Goal: Information Seeking & Learning: Compare options

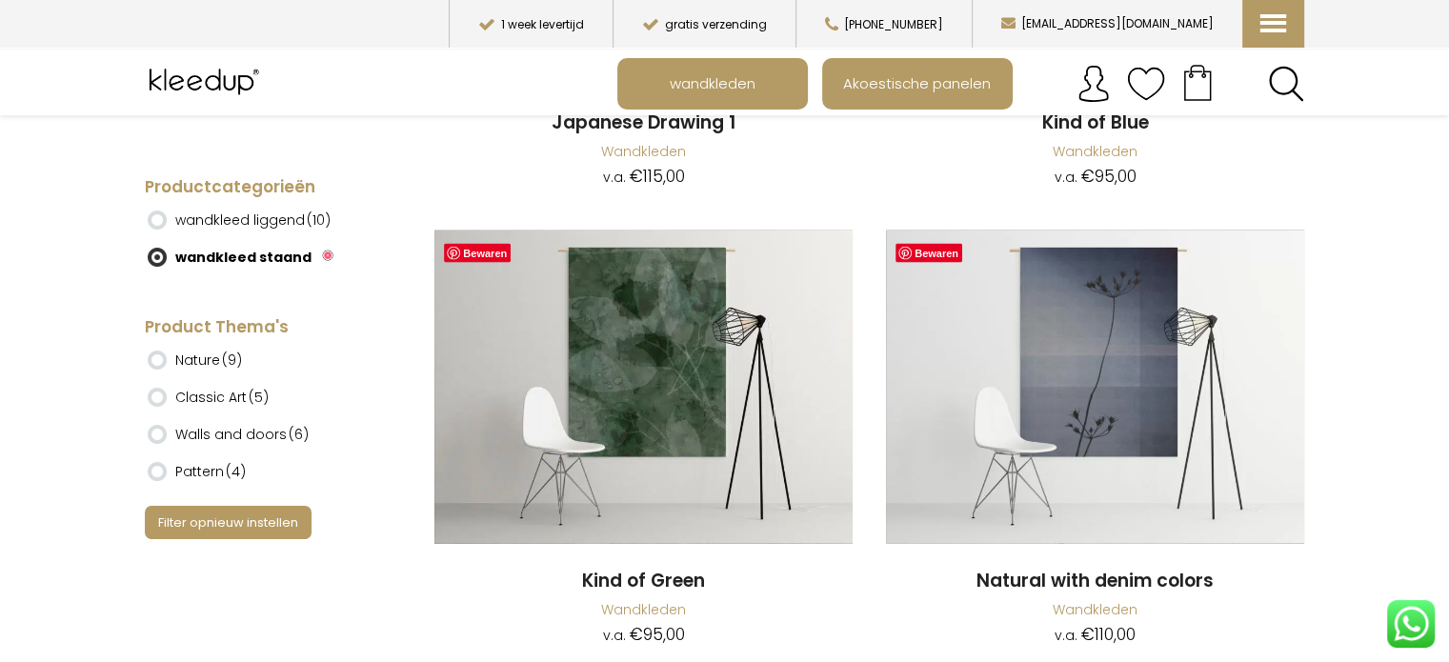
scroll to position [11050, 0]
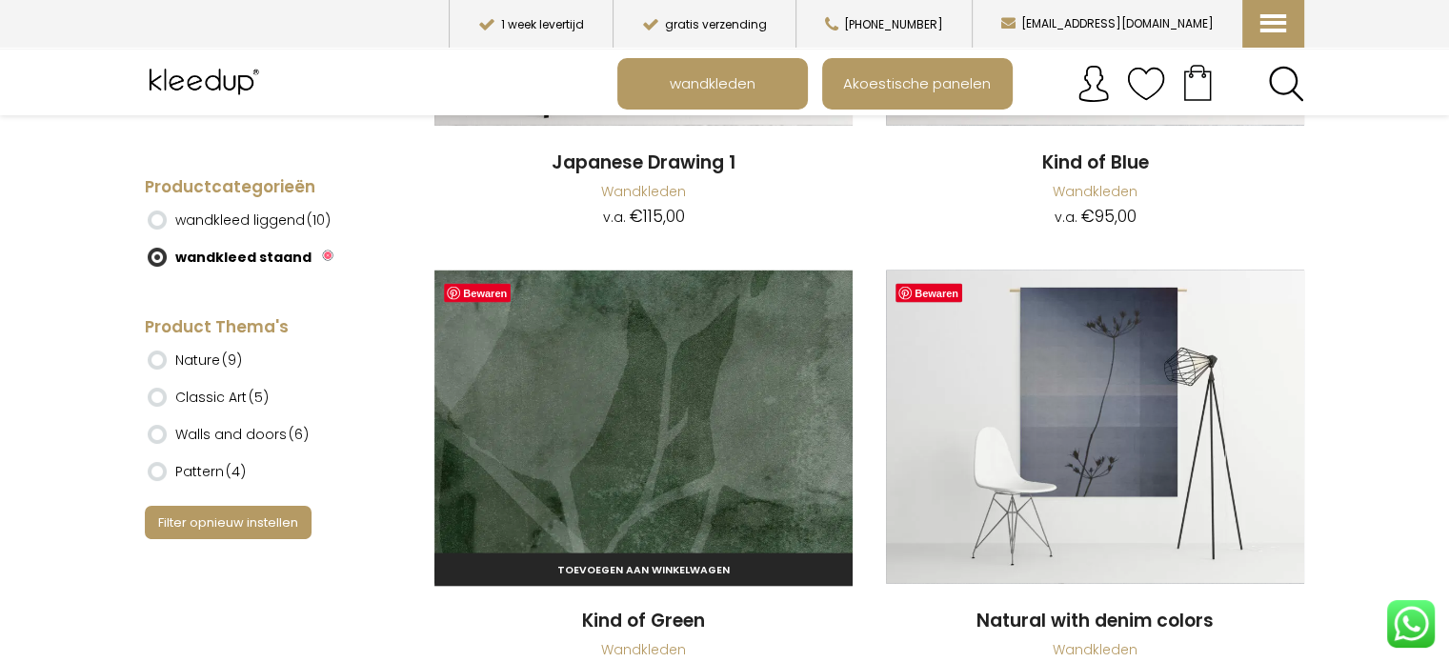
click at [579, 446] on img at bounding box center [643, 427] width 418 height 313
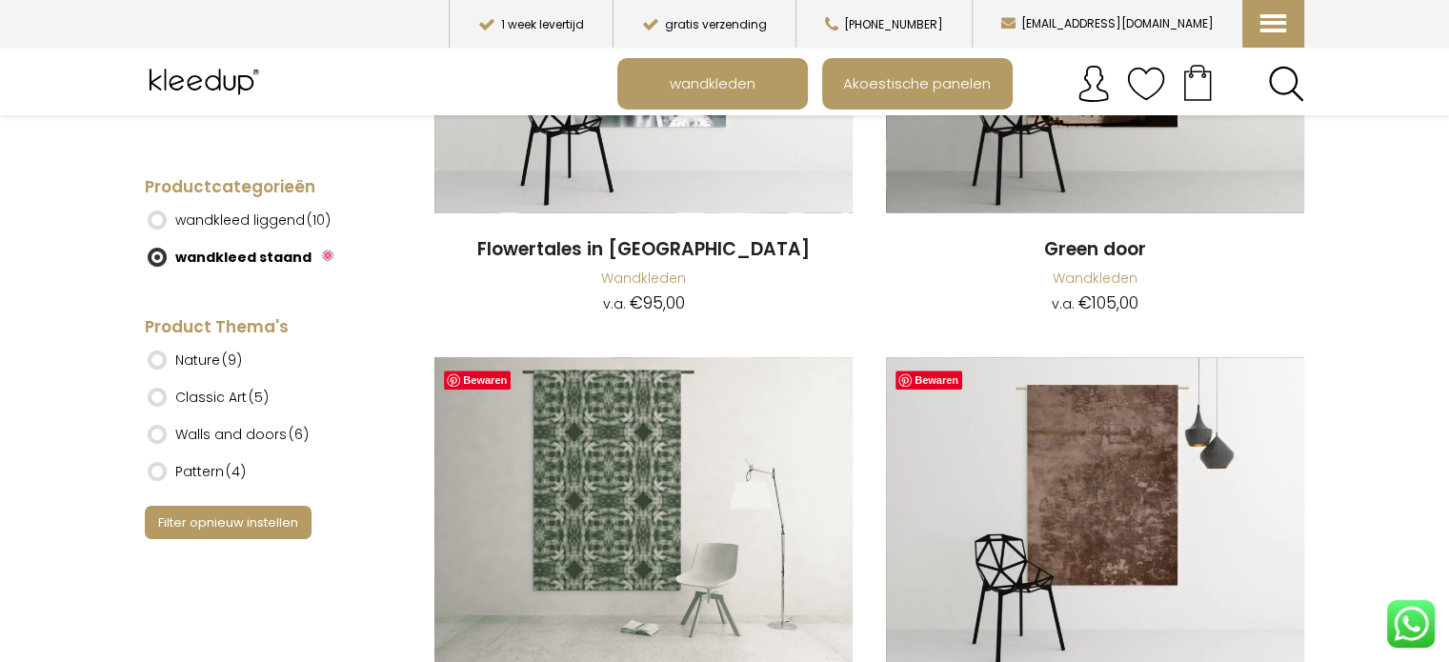
scroll to position [9164, 0]
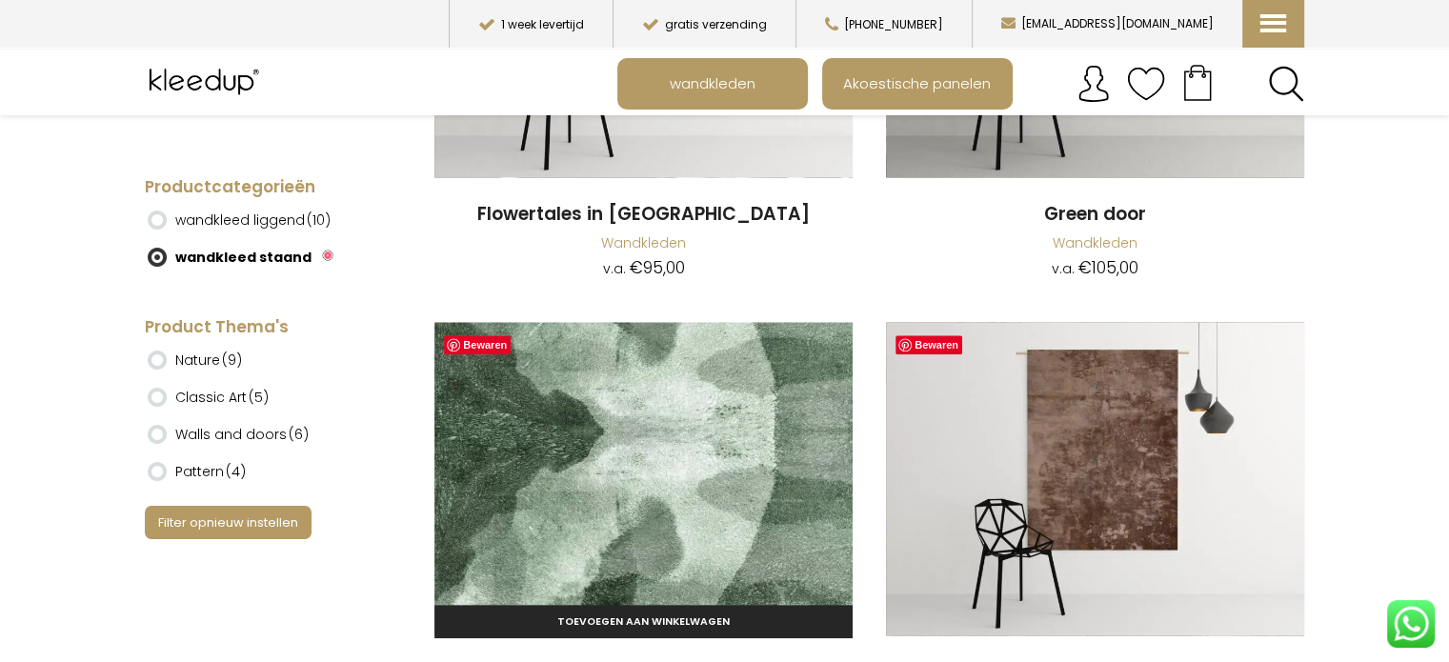
click at [609, 491] on img at bounding box center [643, 478] width 418 height 313
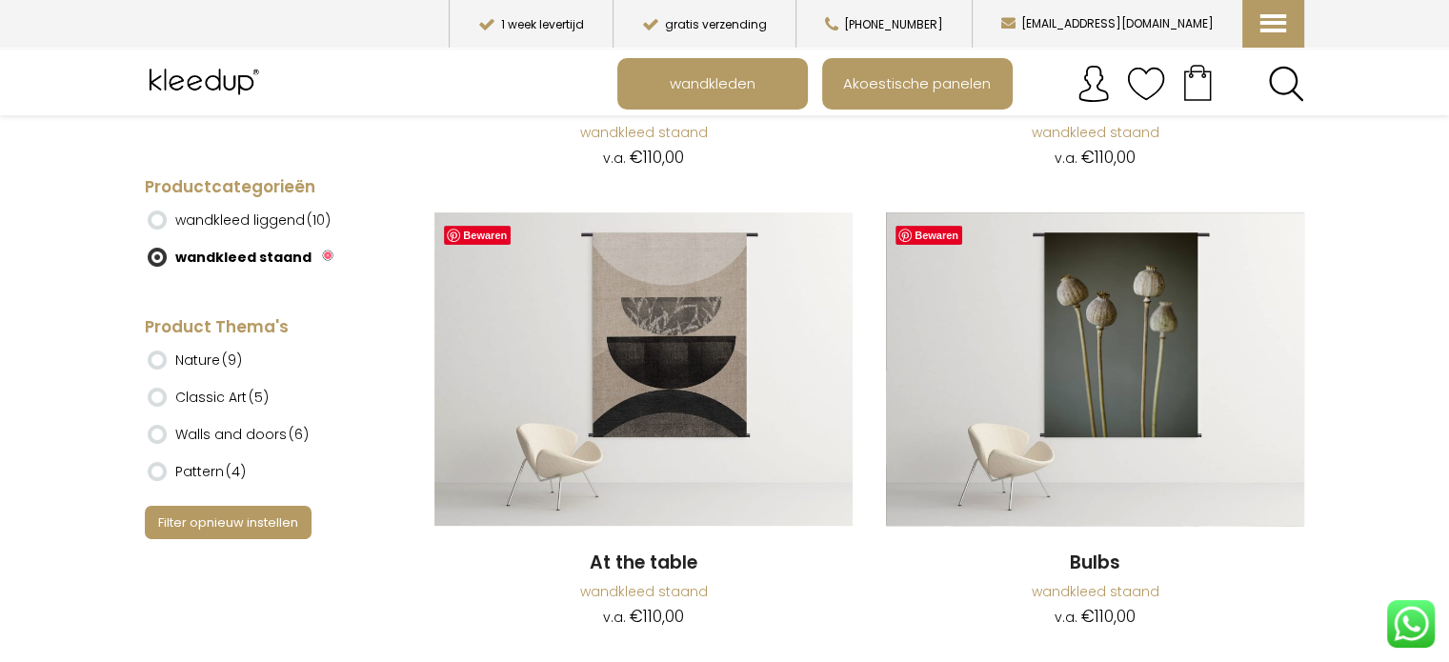
scroll to position [572, 0]
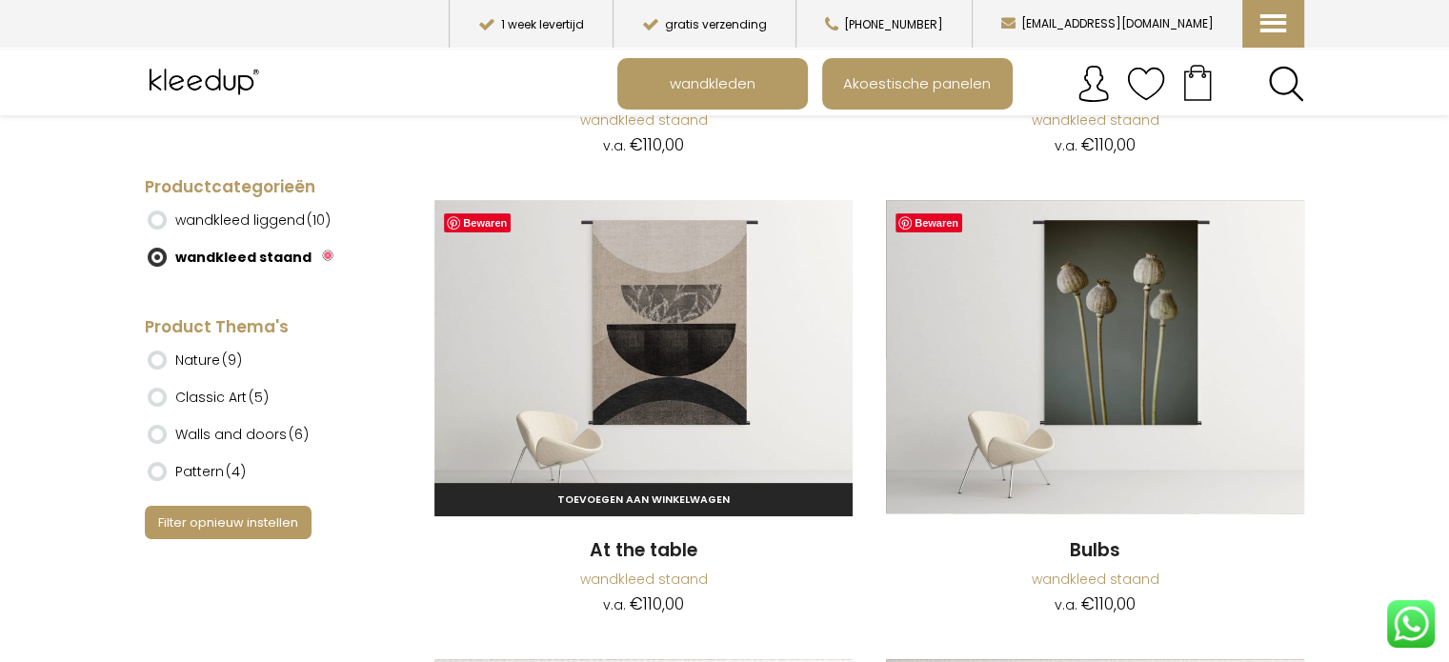
click at [729, 380] on img at bounding box center [643, 356] width 418 height 313
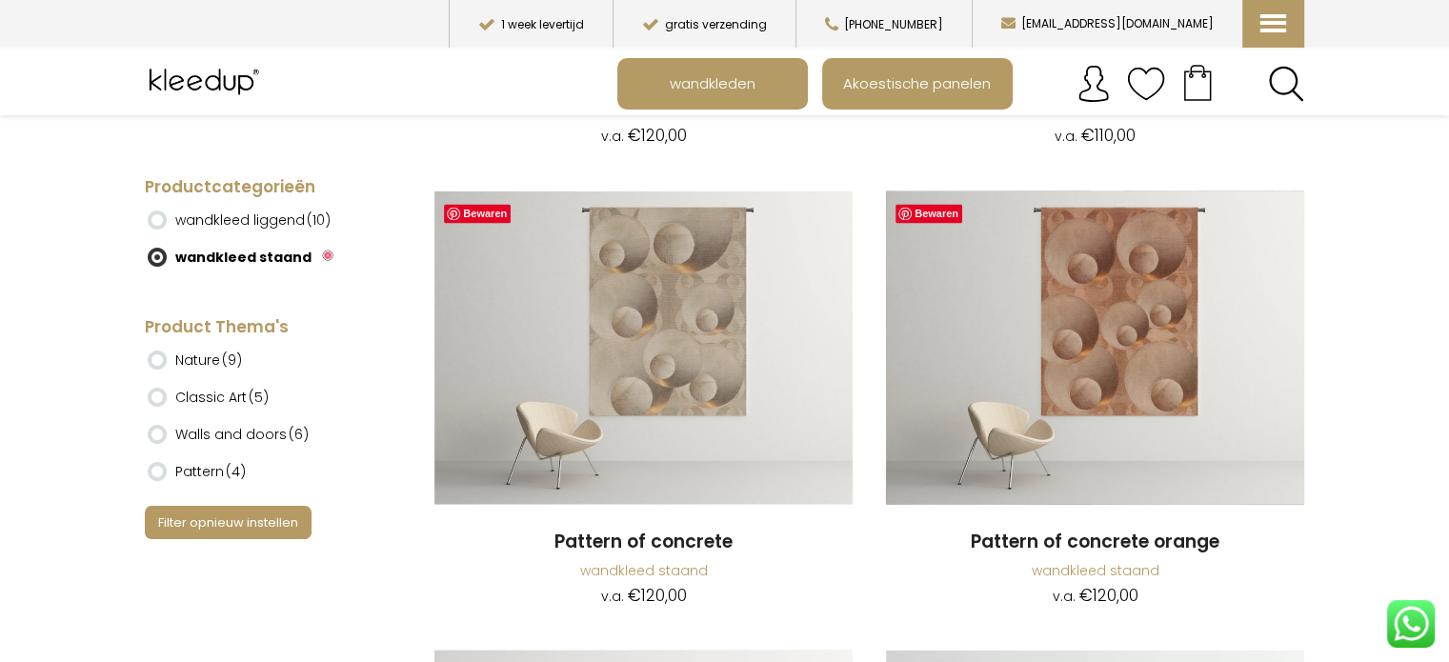
scroll to position [3334, 0]
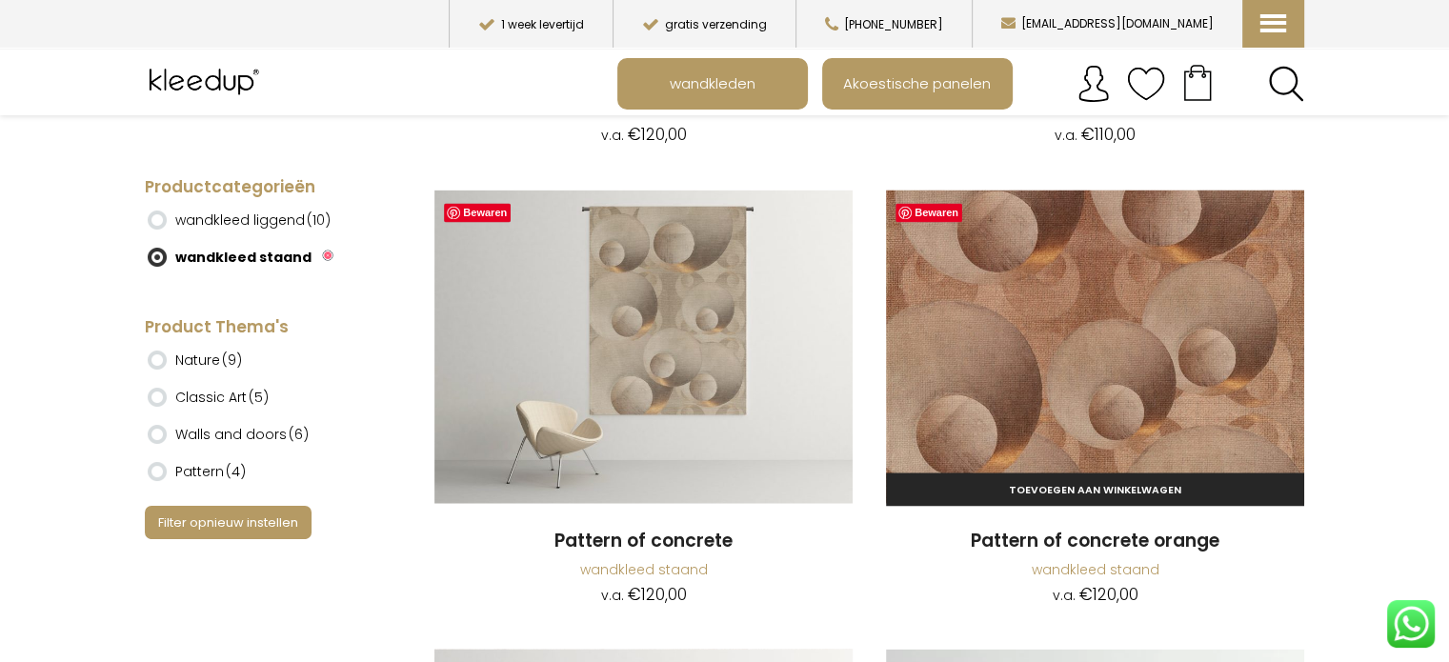
click at [1151, 371] on img at bounding box center [1095, 346] width 418 height 313
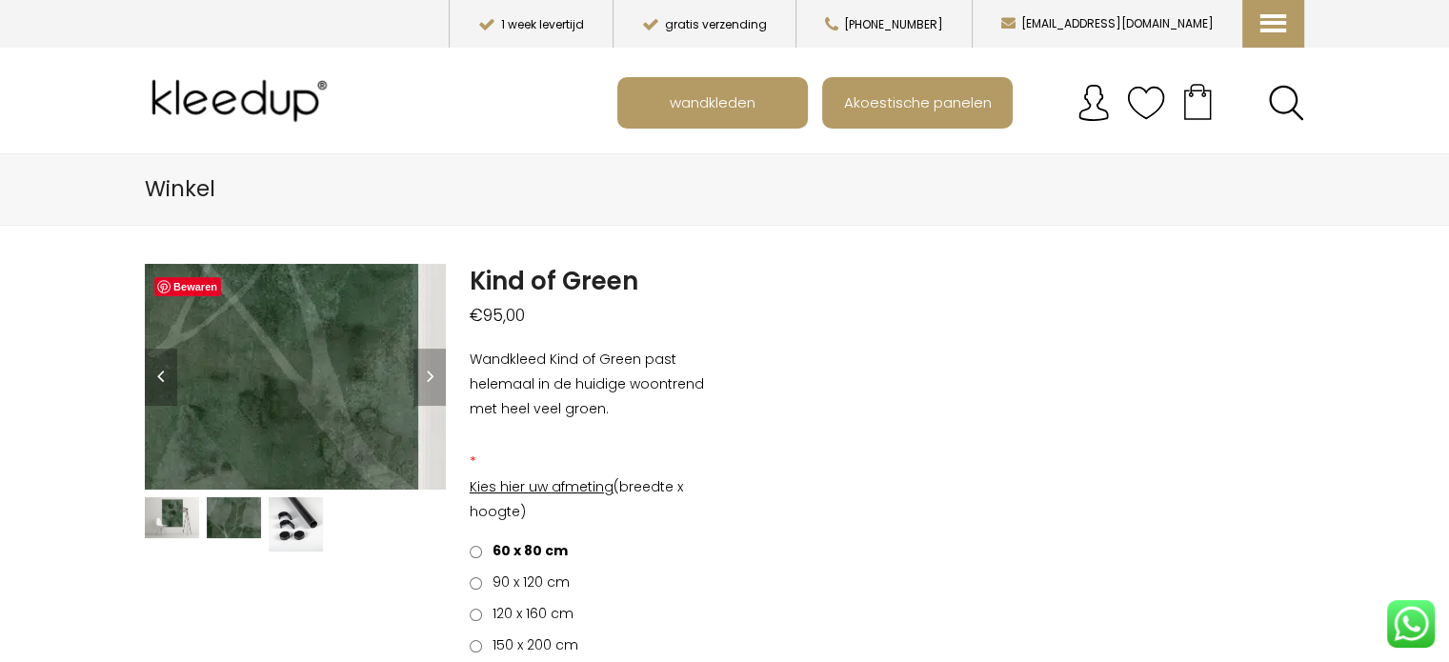
click at [343, 387] on img at bounding box center [42, 320] width 1905 height 1429
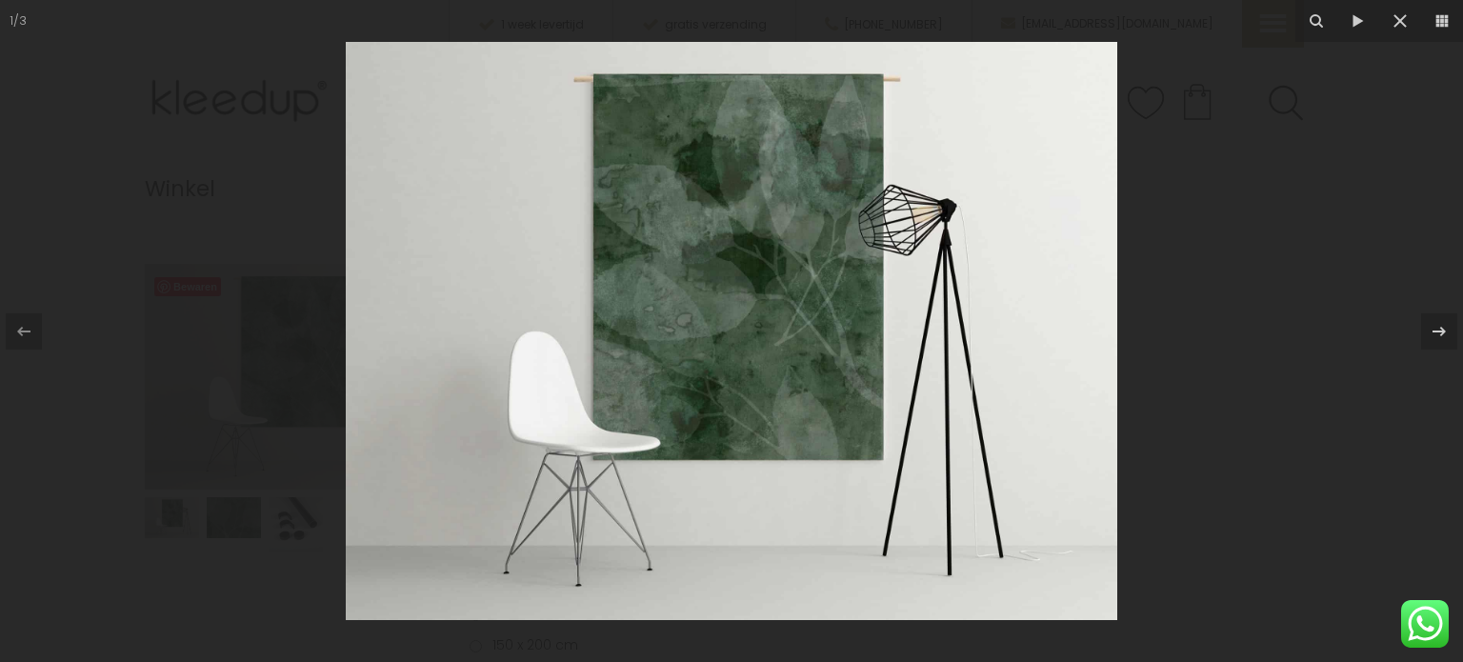
click at [801, 322] on img at bounding box center [732, 331] width 772 height 578
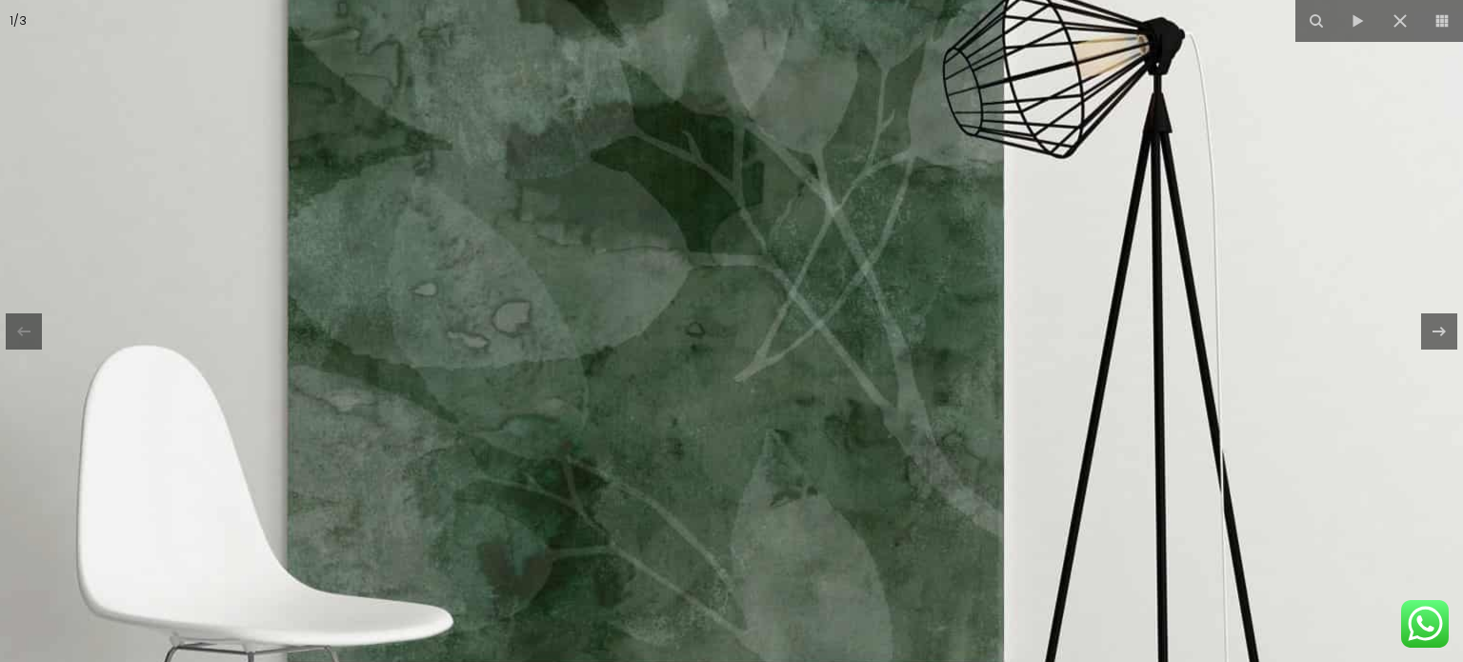
click at [876, 415] on img at bounding box center [628, 344] width 1905 height 1429
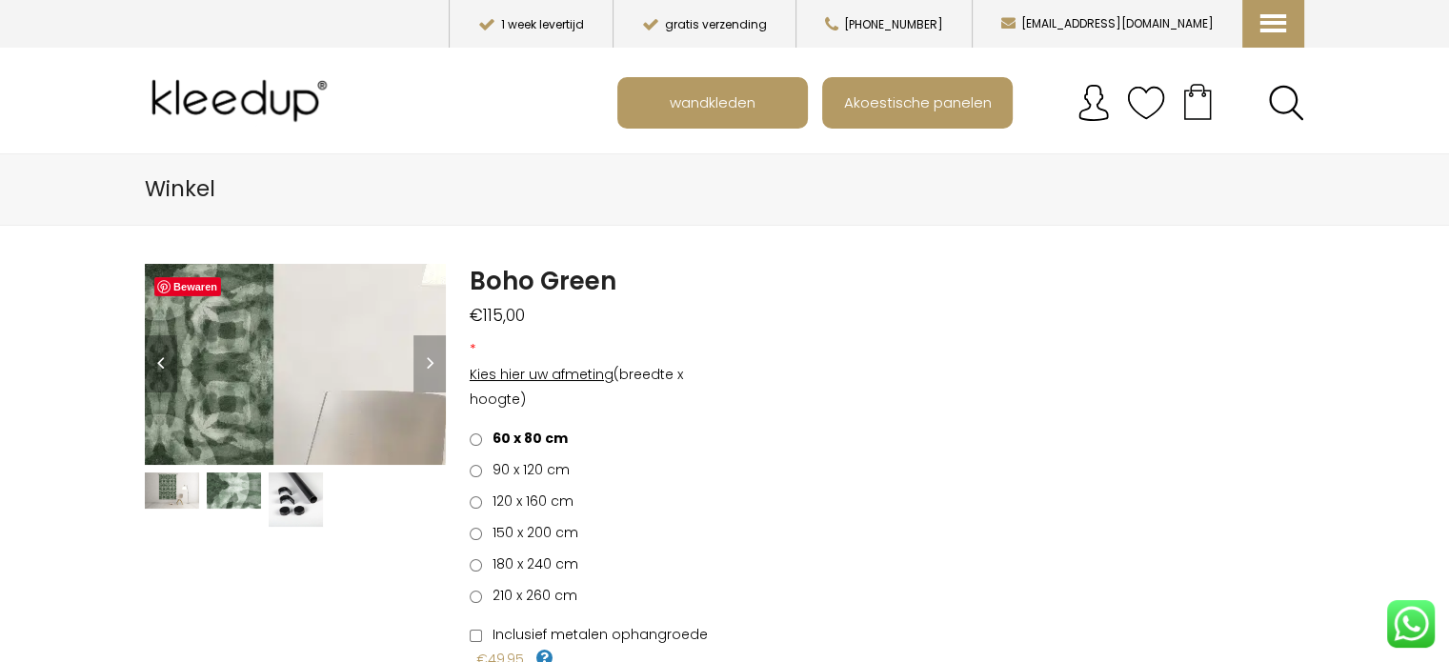
click at [331, 380] on img at bounding box center [161, 303] width 1429 height 953
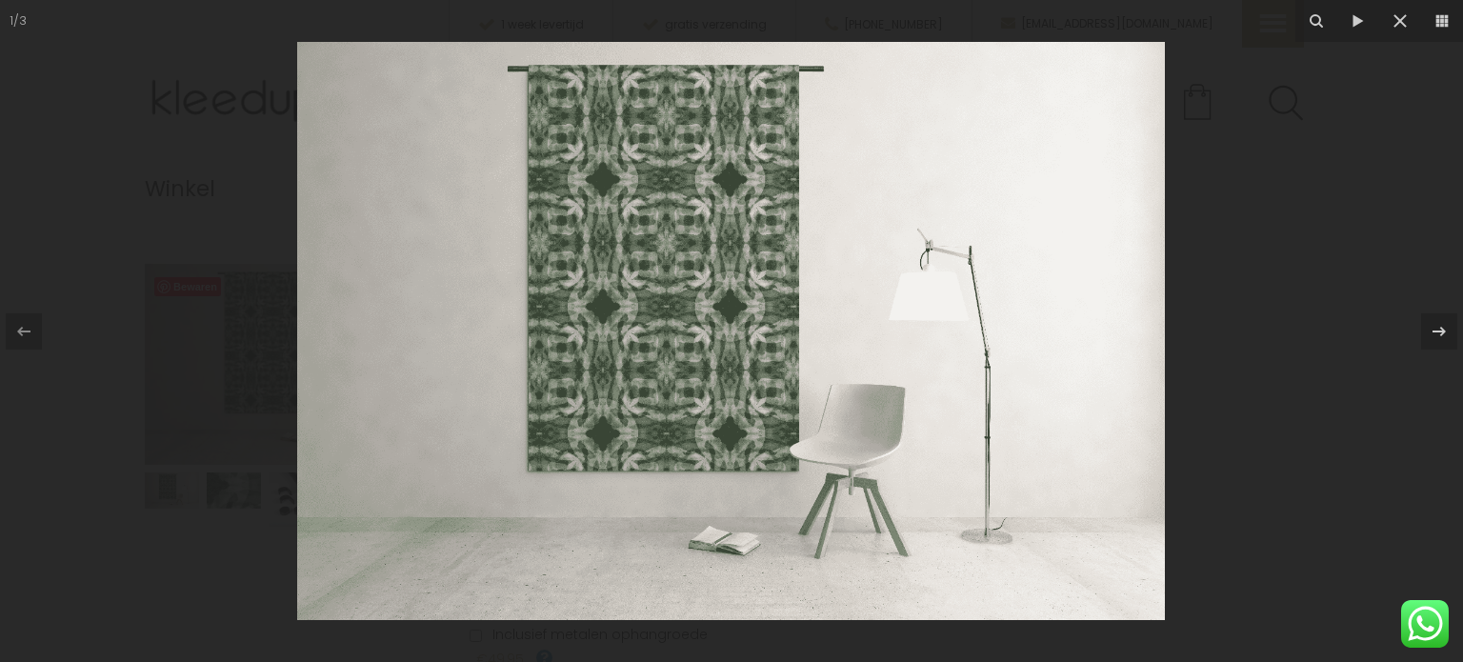
click at [670, 314] on img at bounding box center [731, 331] width 868 height 578
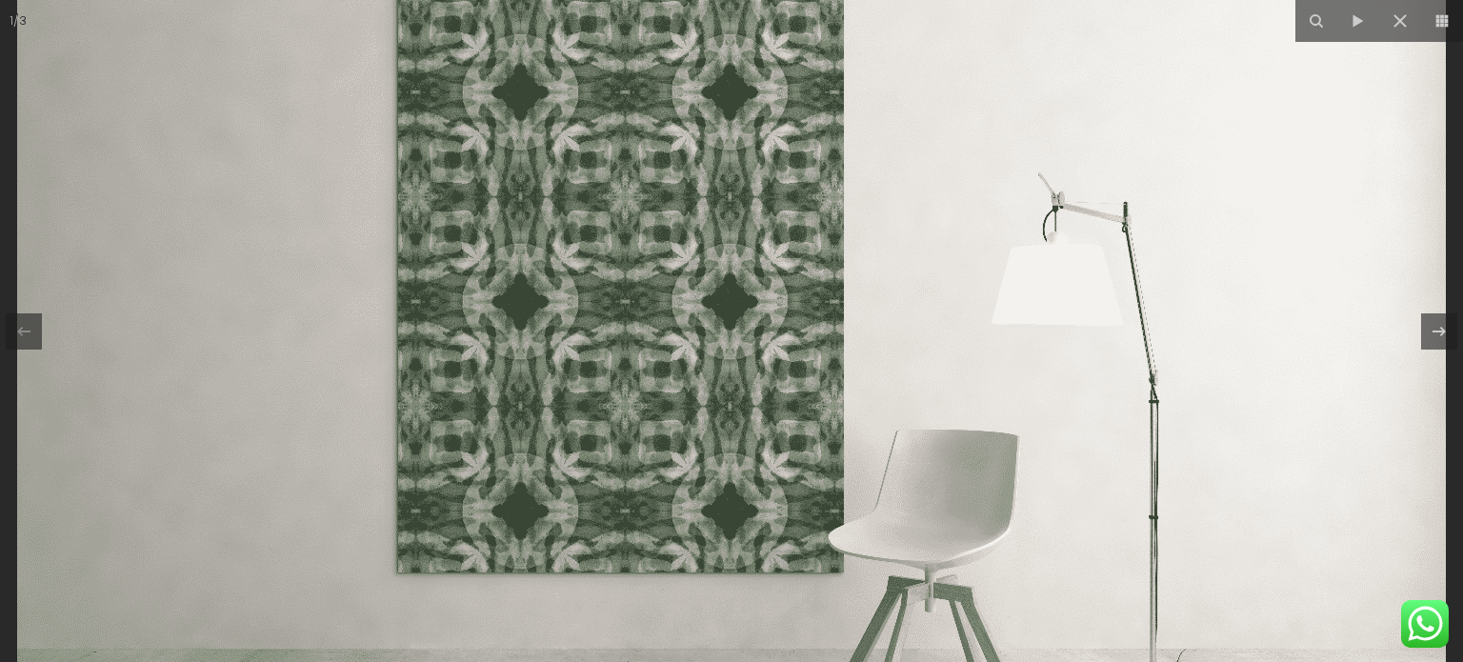
click at [694, 372] on img at bounding box center [731, 342] width 1429 height 953
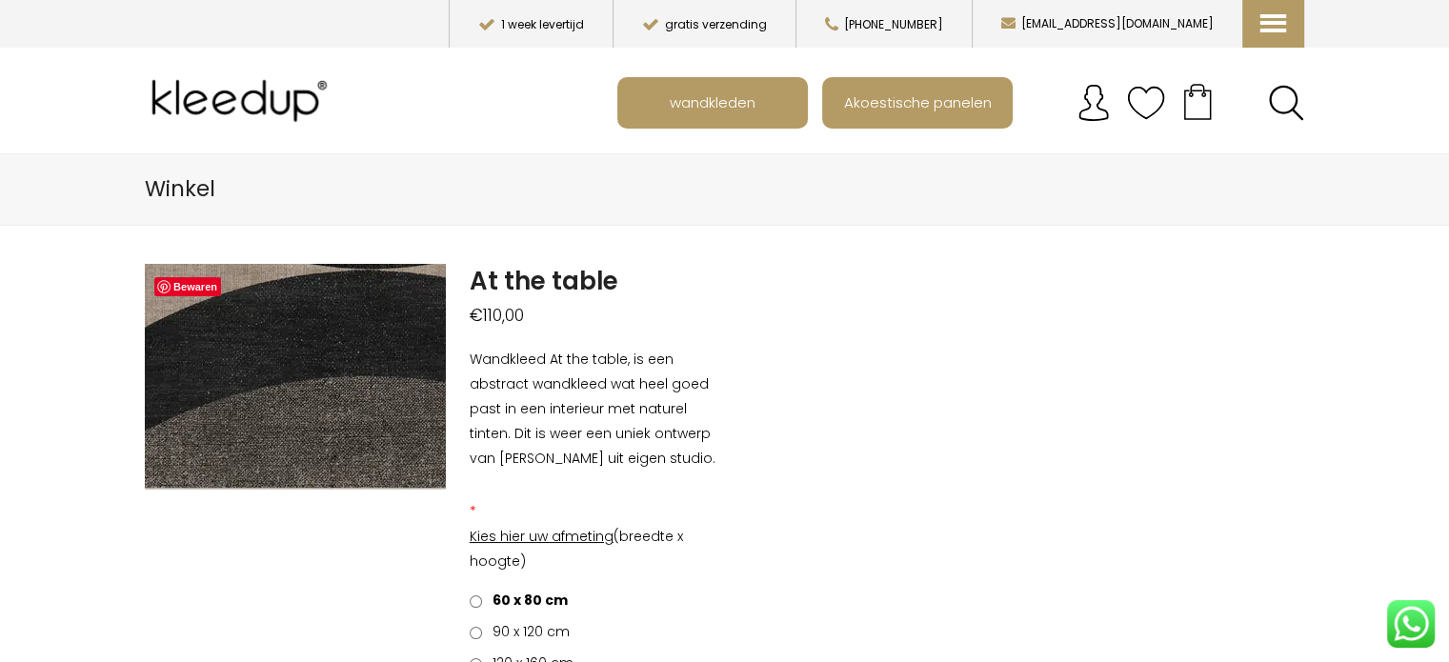
click at [306, 413] on img at bounding box center [245, 178] width 1905 height 1429
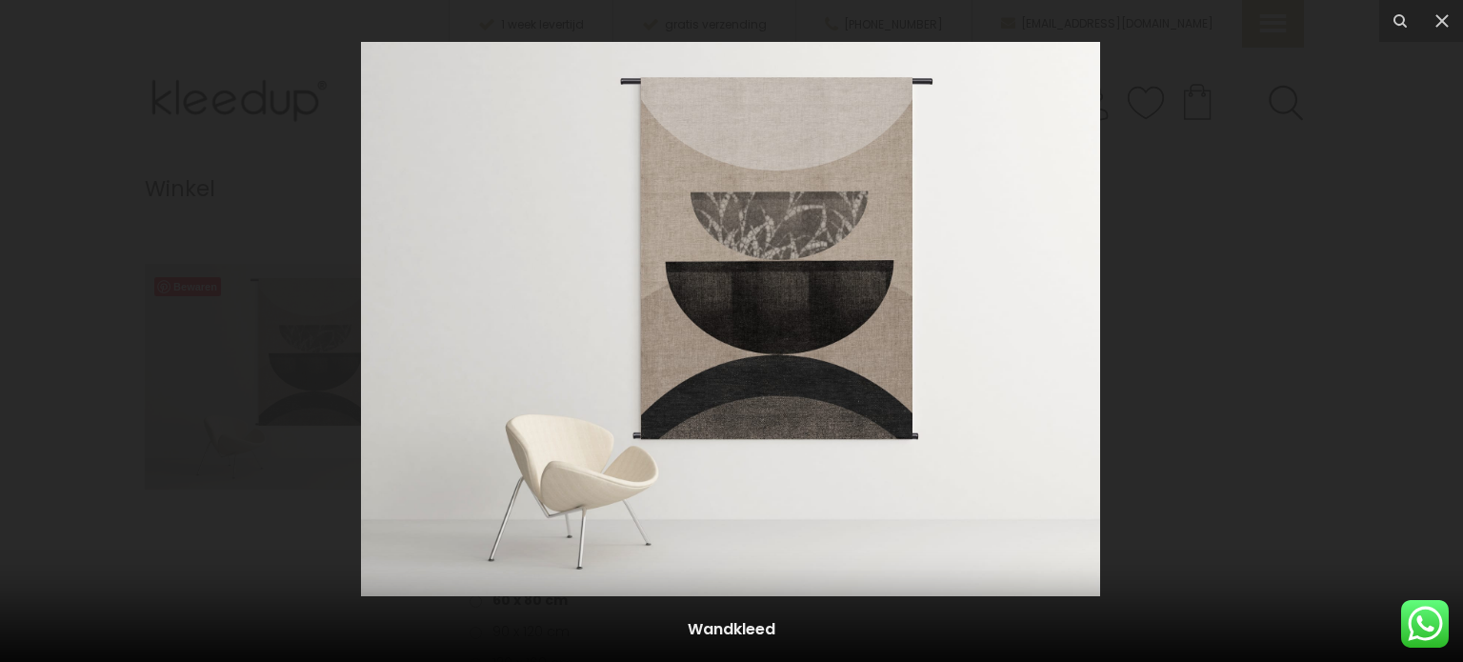
click at [874, 354] on img at bounding box center [730, 319] width 739 height 554
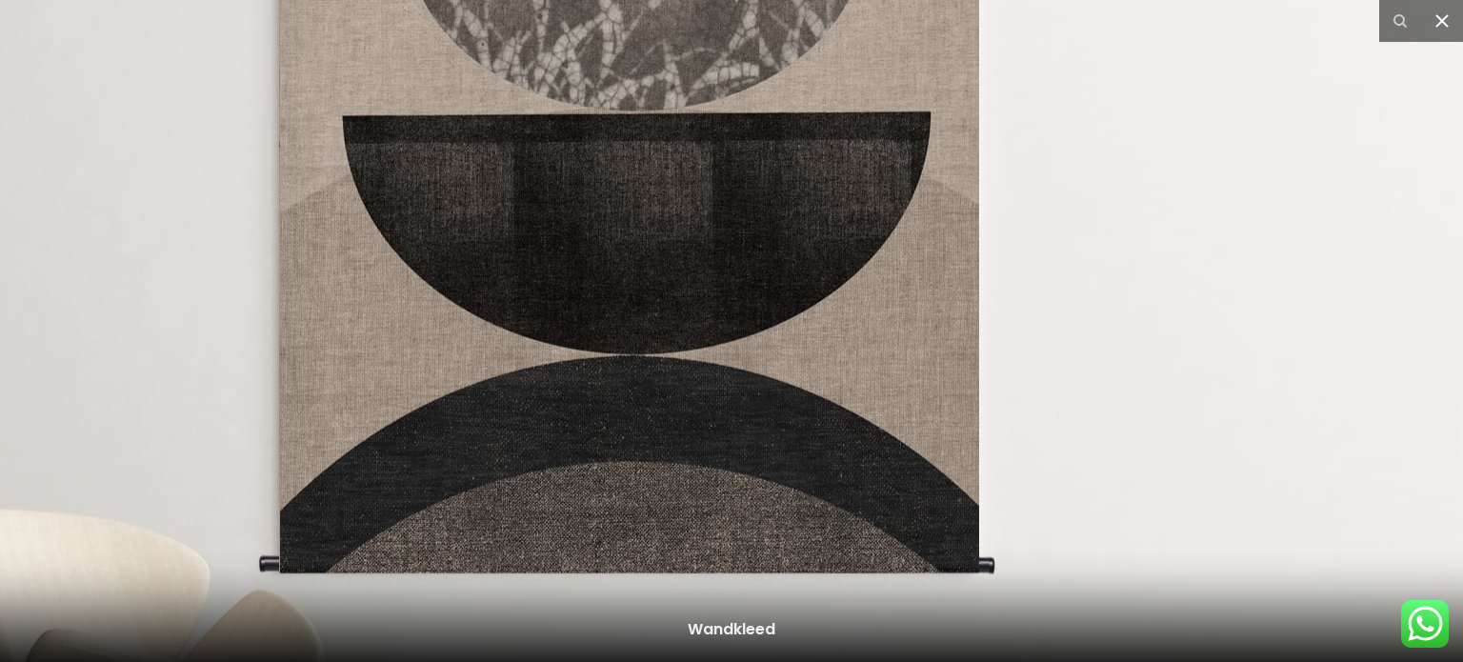
click at [1448, 34] on button at bounding box center [1442, 21] width 42 height 42
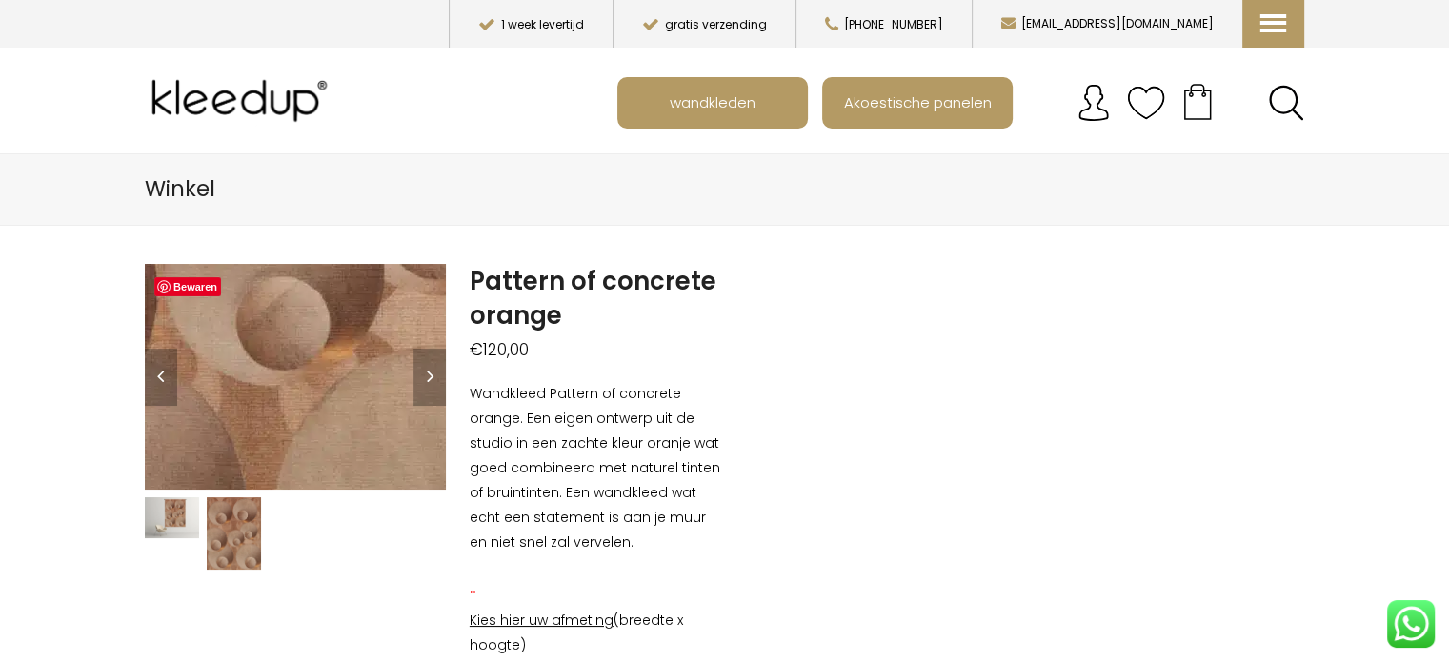
click at [324, 376] on img at bounding box center [139, 376] width 1905 height 1429
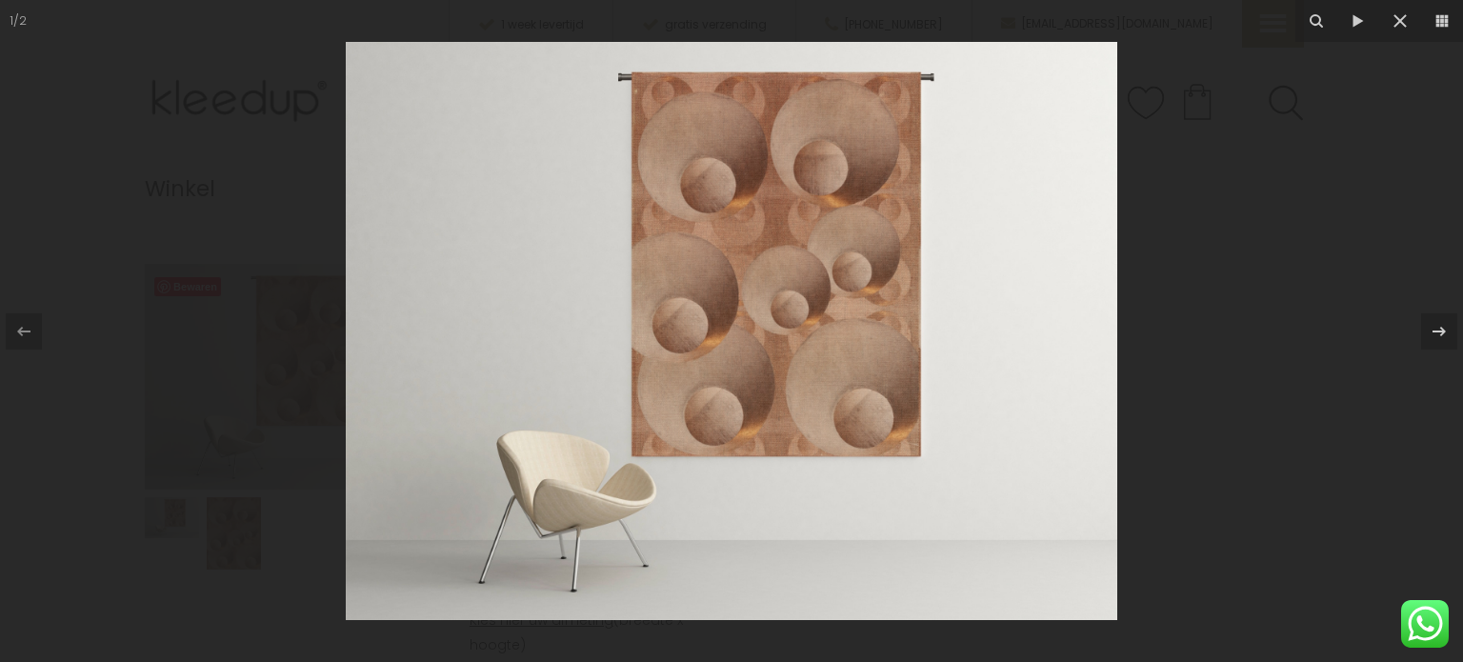
click at [789, 338] on img at bounding box center [732, 331] width 772 height 578
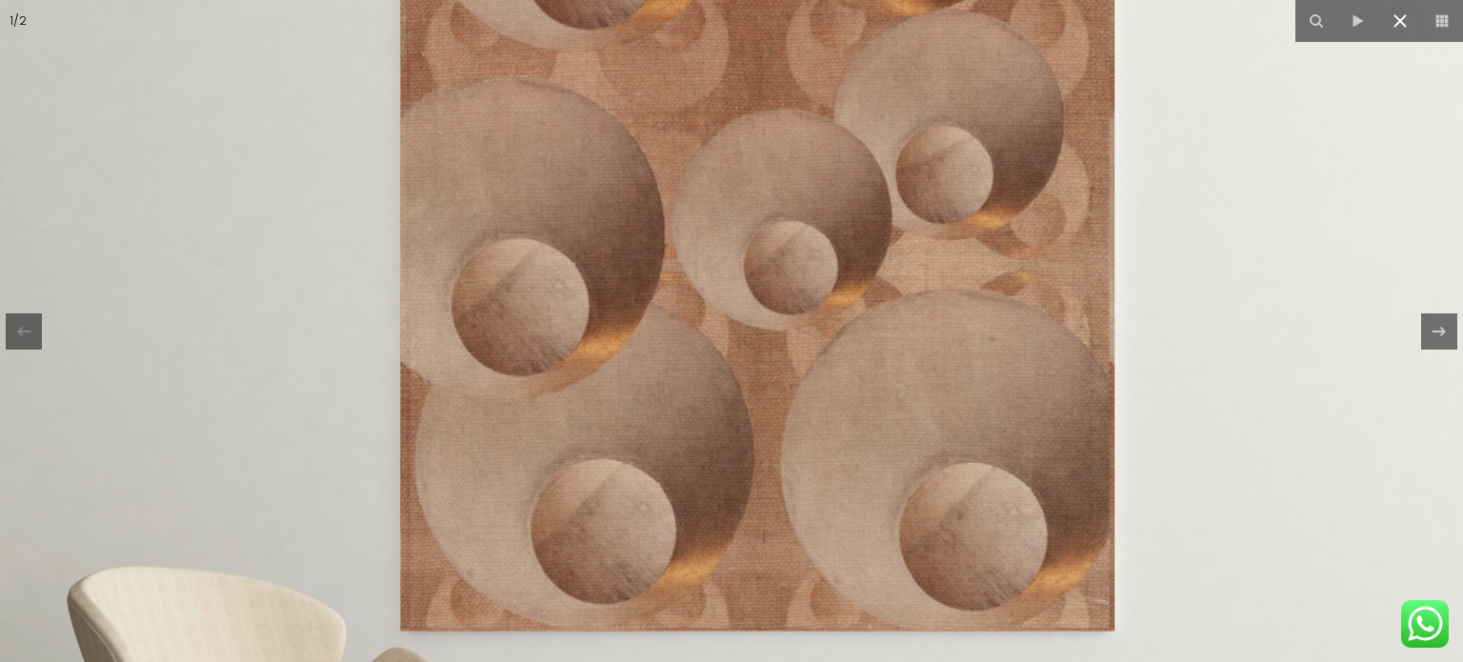
click at [1403, 21] on icon at bounding box center [1400, 21] width 23 height 23
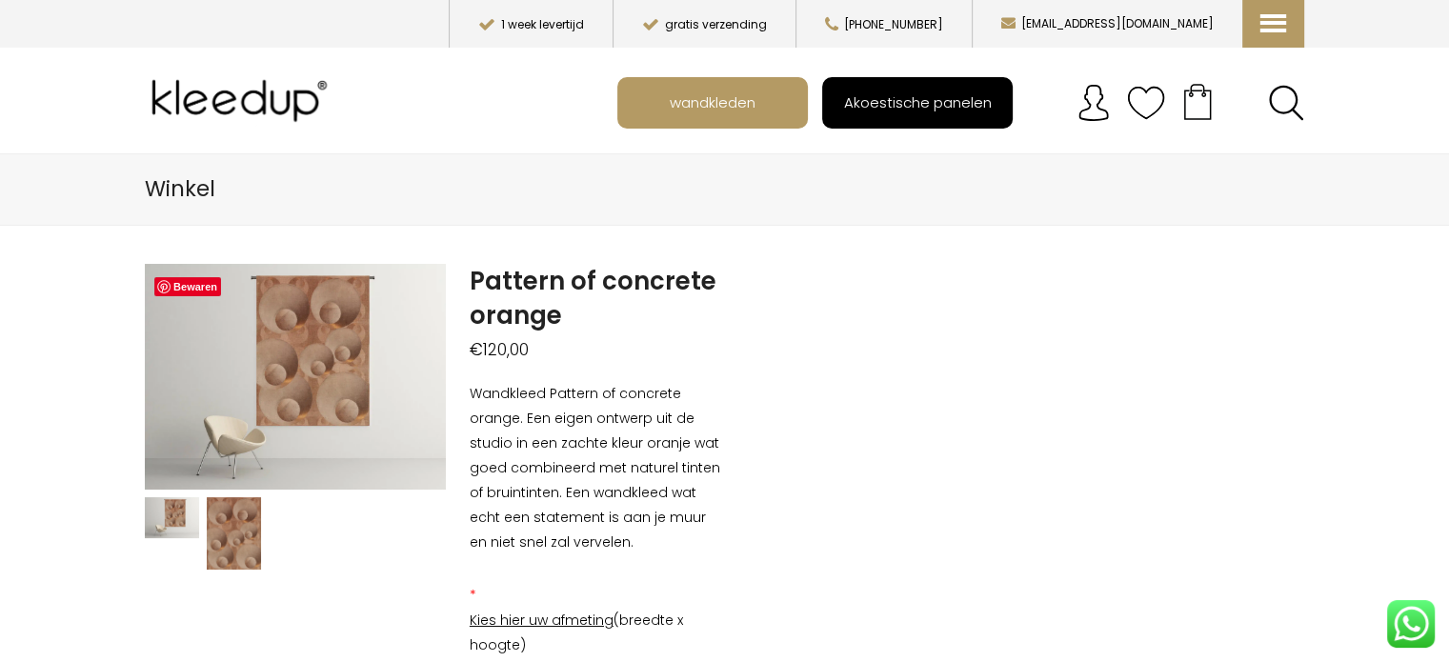
click at [975, 99] on span "Akoestische panelen" at bounding box center [917, 102] width 169 height 36
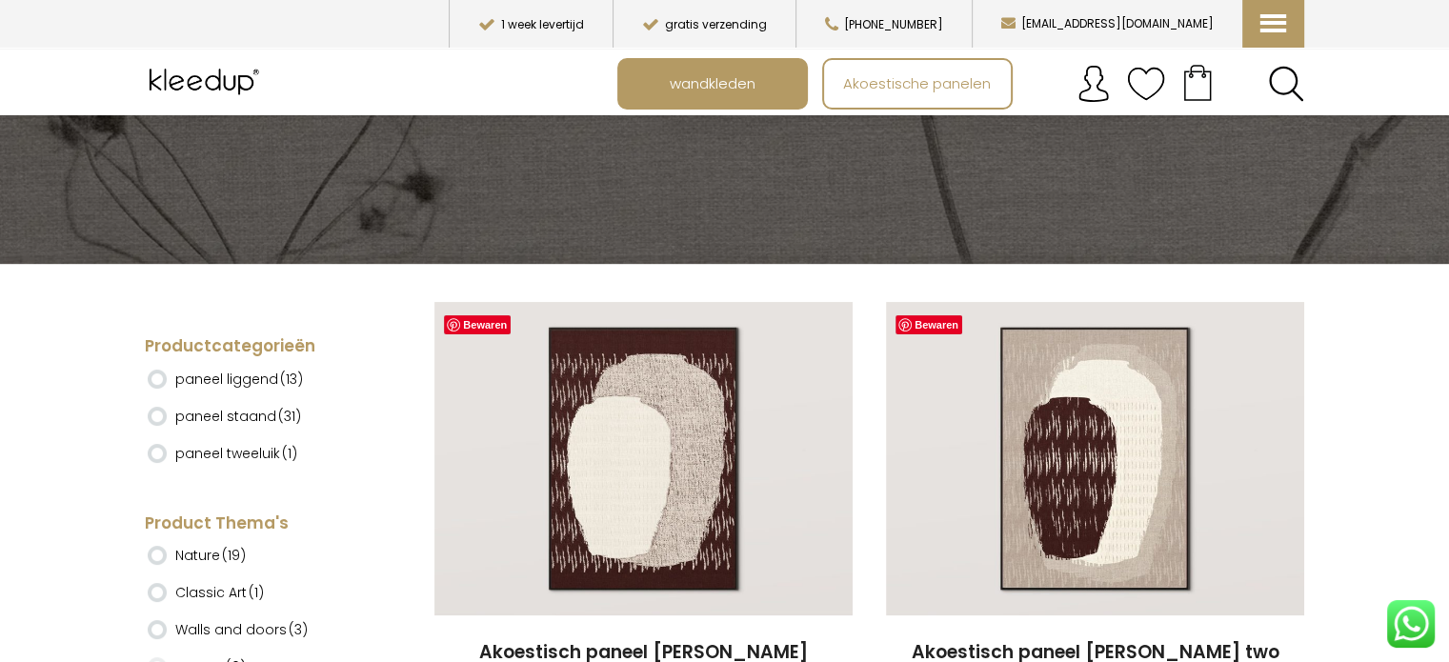
scroll to position [286, 0]
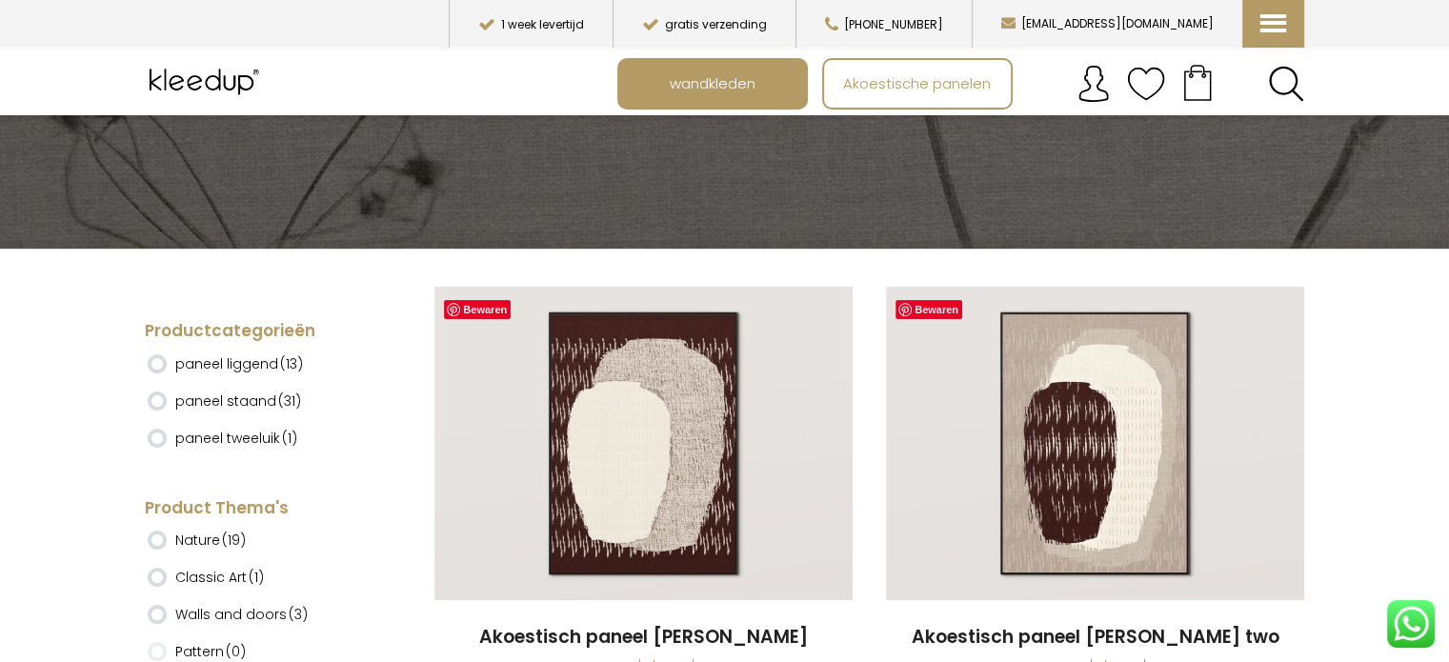
click at [248, 399] on label "paneel staand (31)" at bounding box center [238, 401] width 126 height 32
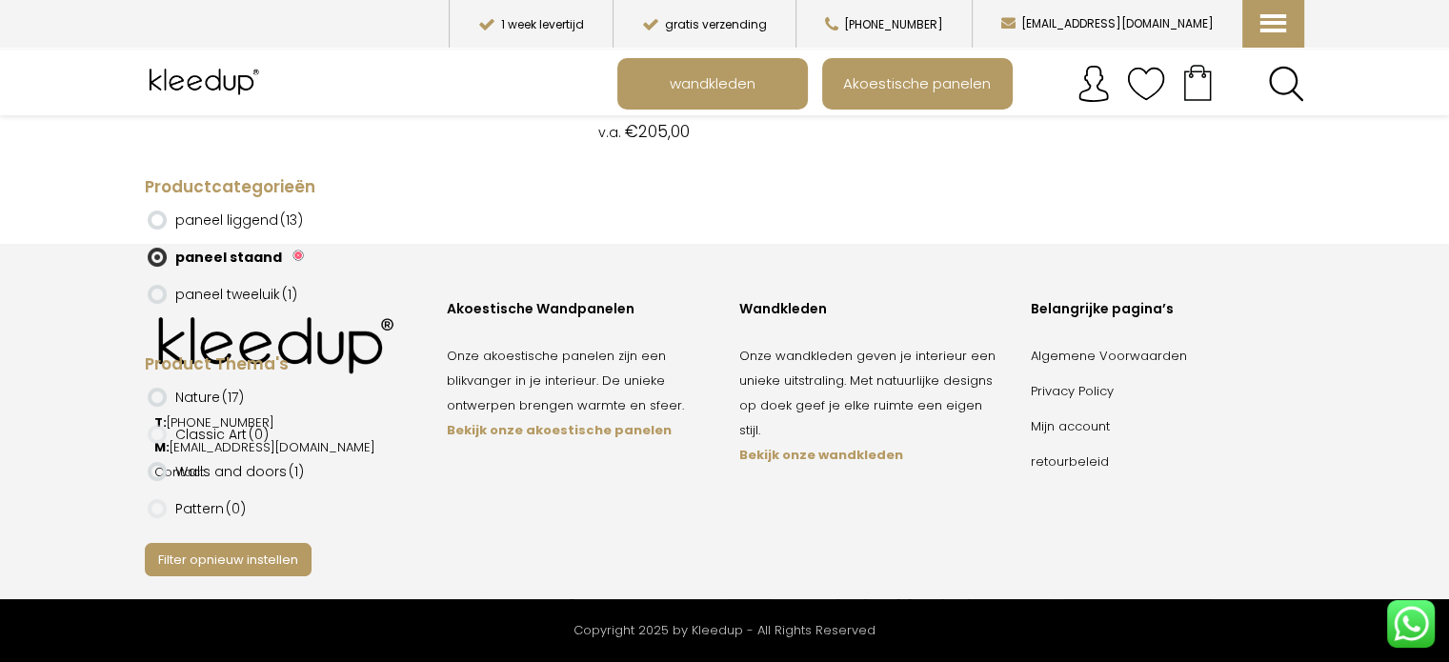
scroll to position [7473, 0]
